Goal: Navigation & Orientation: Find specific page/section

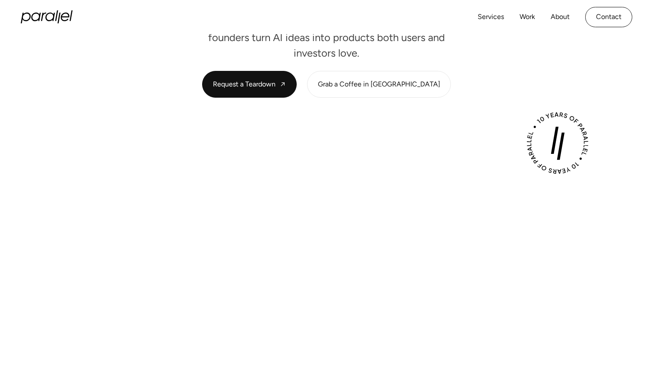
scroll to position [185, 0]
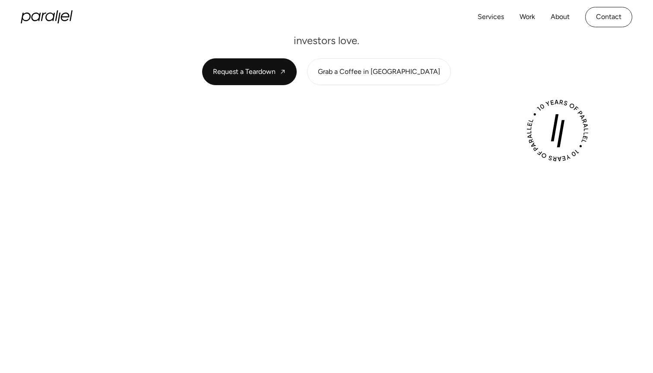
click at [335, 134] on div "Play with Sound" at bounding box center [326, 298] width 587 height 330
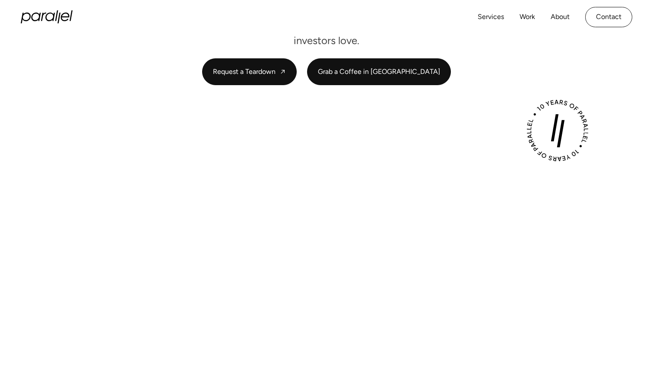
click at [385, 61] on link "Grab a Coffee in SF" at bounding box center [378, 72] width 143 height 26
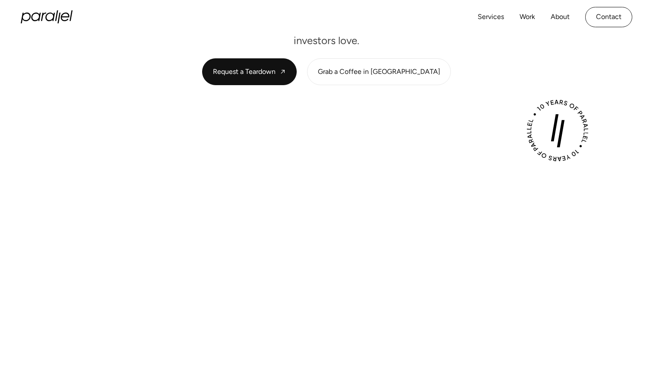
scroll to position [0, 0]
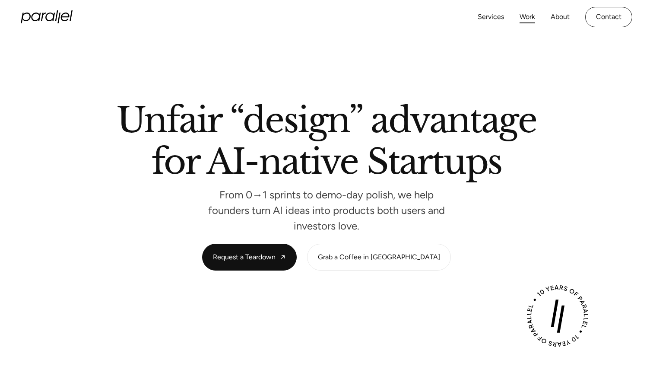
click at [525, 16] on link "Work" at bounding box center [527, 17] width 16 height 13
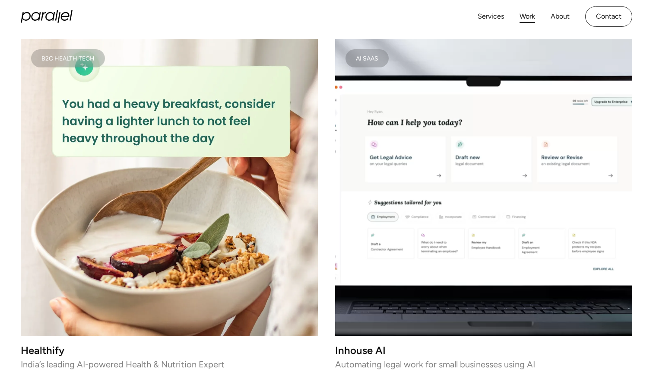
scroll to position [2365, 0]
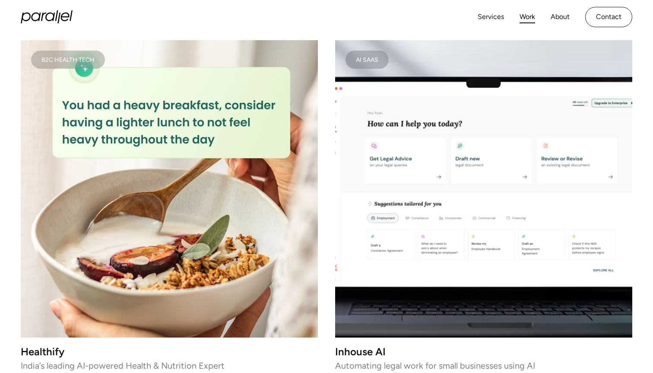
click at [253, 159] on img at bounding box center [169, 188] width 297 height 297
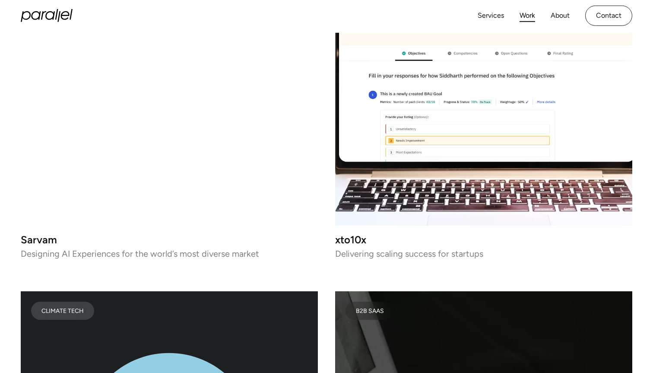
scroll to position [3493, 0]
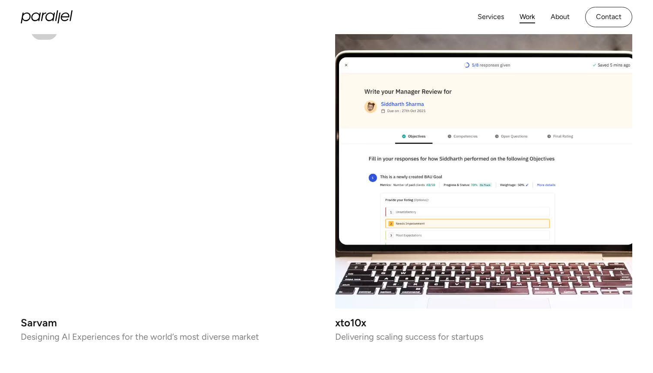
click at [260, 133] on video at bounding box center [169, 159] width 297 height 297
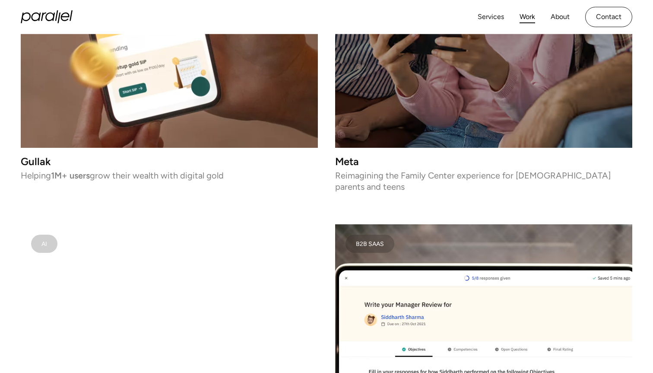
scroll to position [3241, 0]
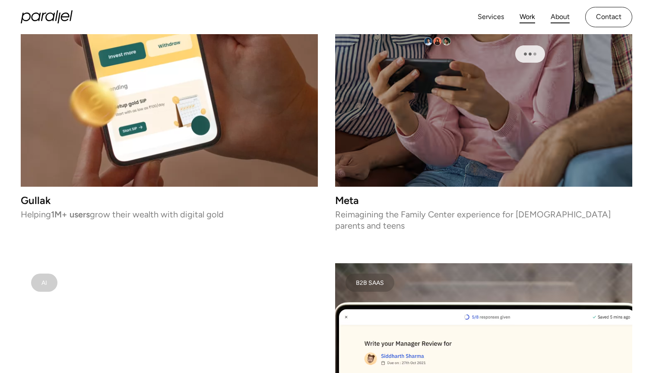
click at [558, 13] on link "About" at bounding box center [560, 17] width 19 height 13
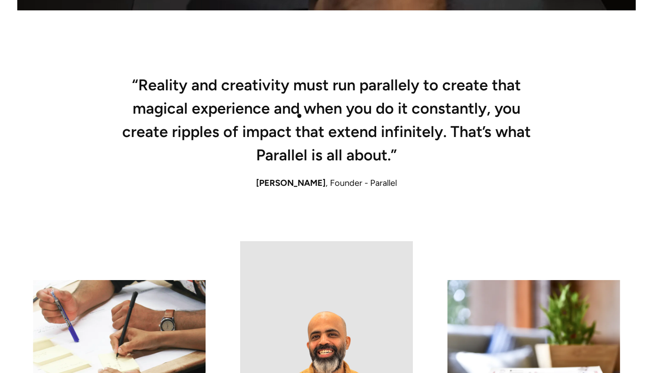
scroll to position [611, 0]
